Goal: Transaction & Acquisition: Purchase product/service

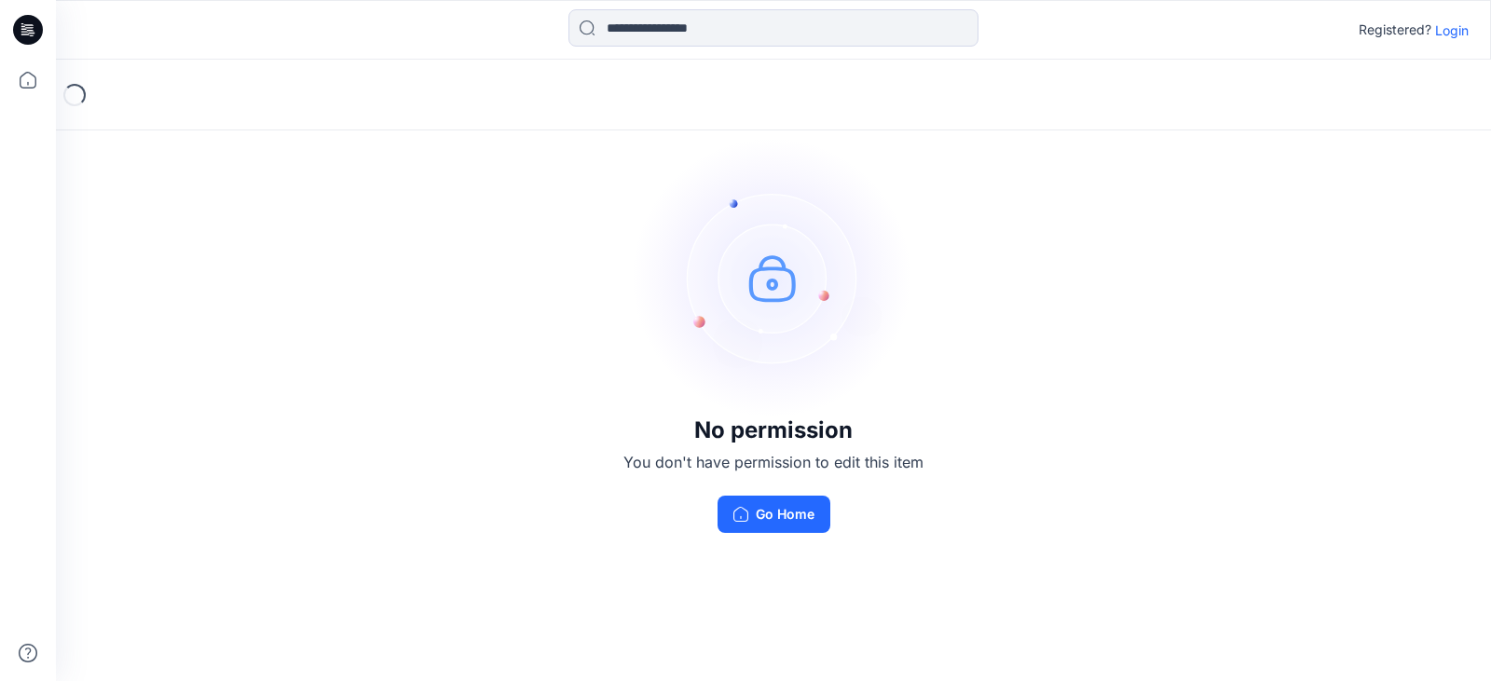
click at [1461, 29] on p "Login" at bounding box center [1452, 31] width 34 height 20
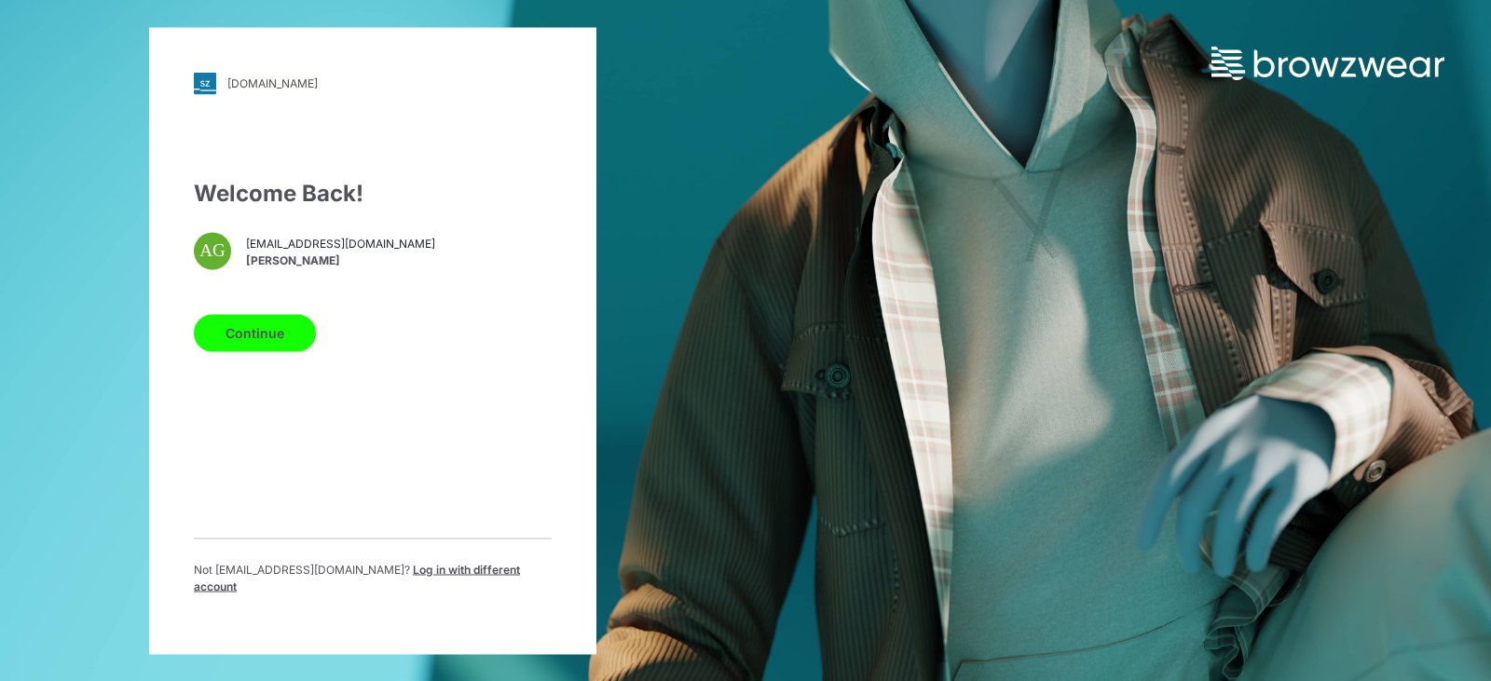
click at [251, 343] on button "Continue" at bounding box center [255, 332] width 122 height 37
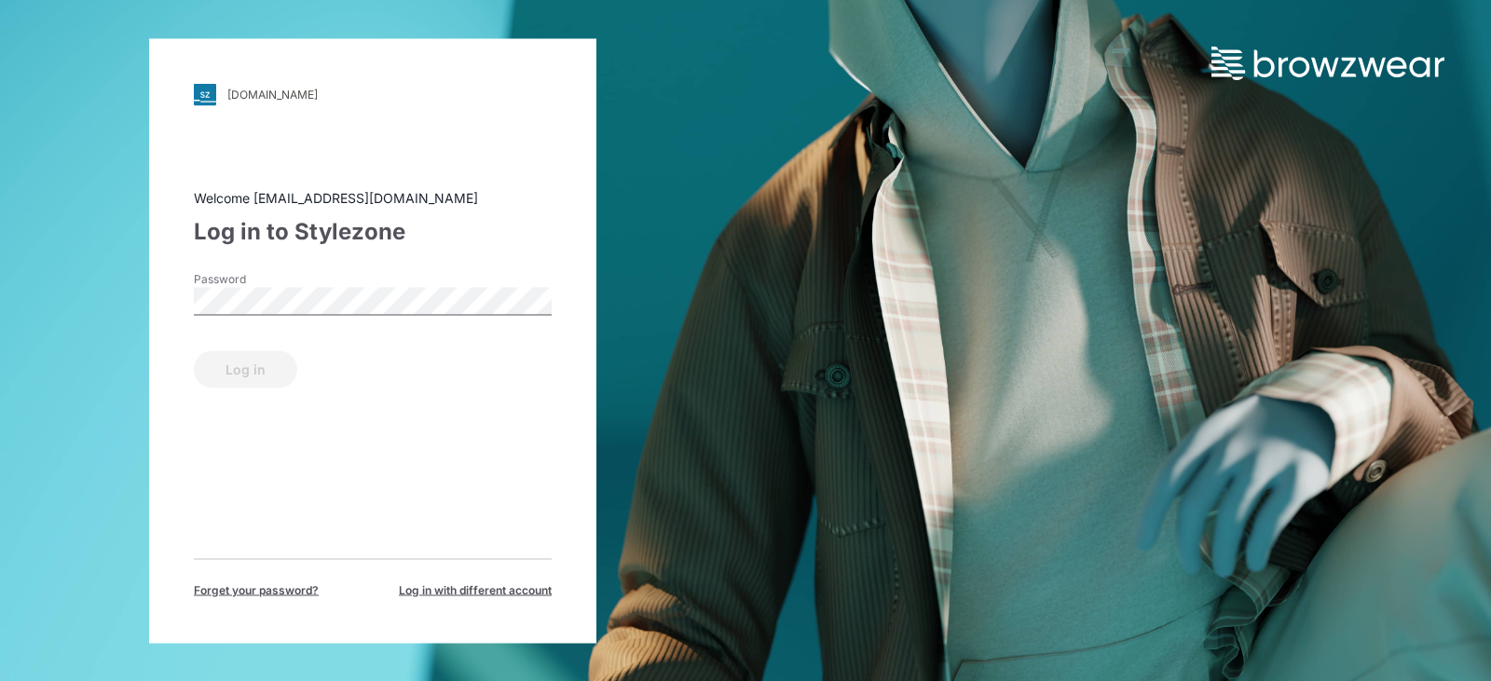
click at [364, 270] on div "Password" at bounding box center [373, 298] width 358 height 56
click at [269, 353] on div "Log in" at bounding box center [373, 365] width 358 height 45
click at [268, 375] on div "Log in" at bounding box center [373, 365] width 358 height 45
click at [364, 356] on div "Log in" at bounding box center [373, 365] width 358 height 45
click at [203, 354] on button "Log in" at bounding box center [245, 368] width 103 height 37
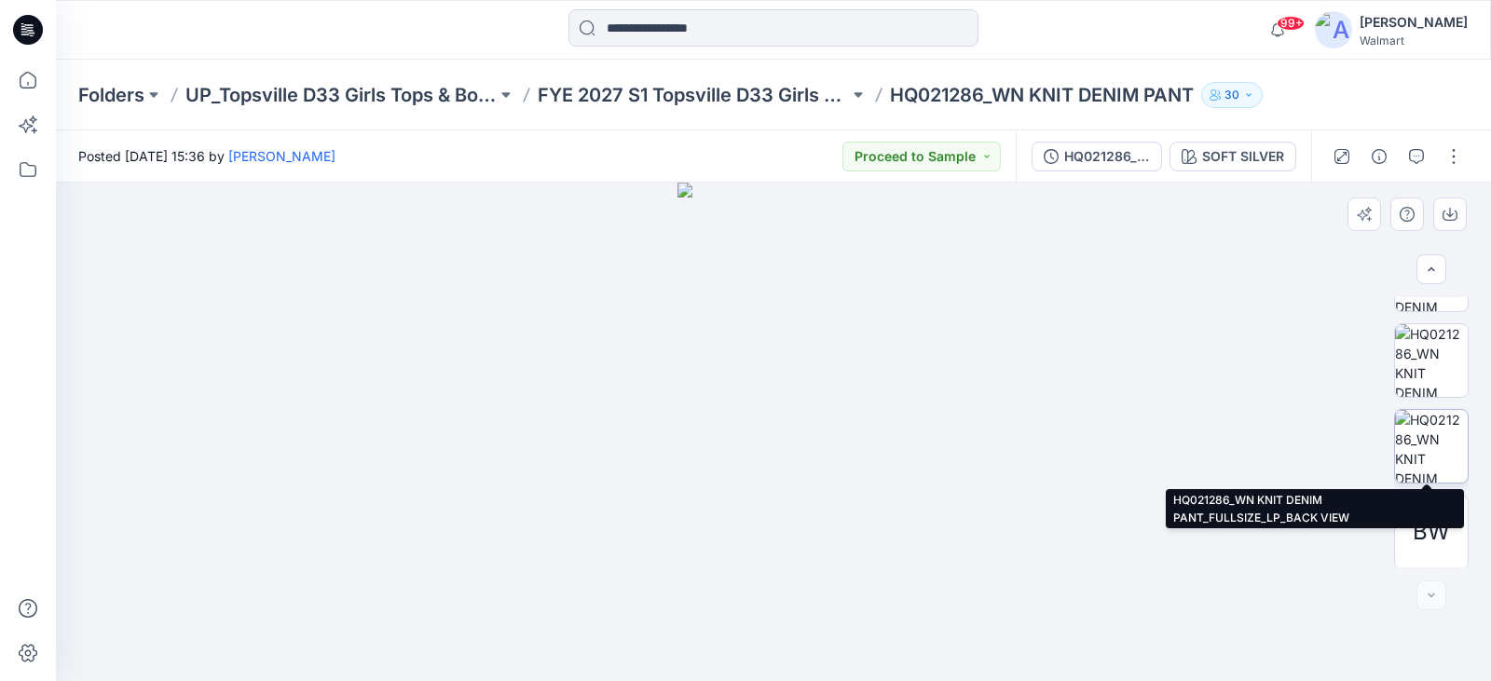
scroll to position [662, 0]
